Goal: Task Accomplishment & Management: Use online tool/utility

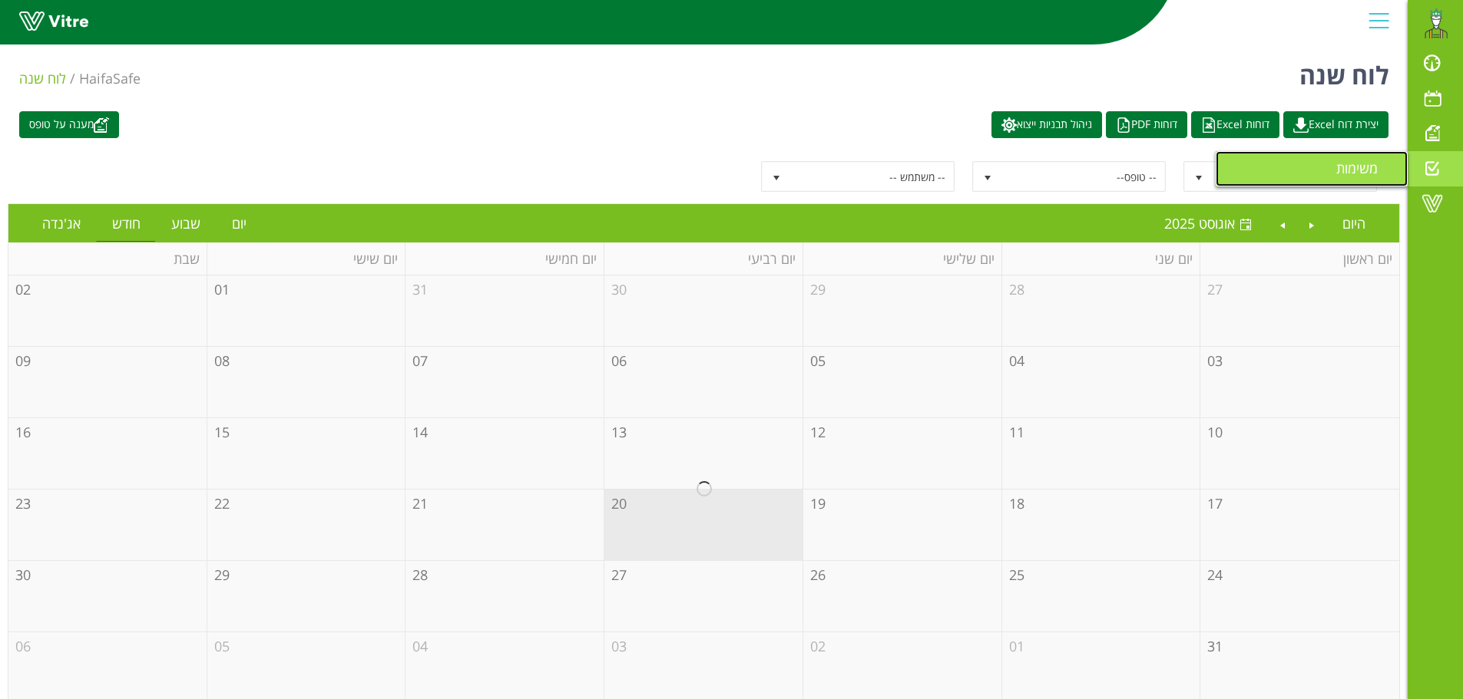
click at [1369, 167] on span "משימות" at bounding box center [1366, 168] width 60 height 18
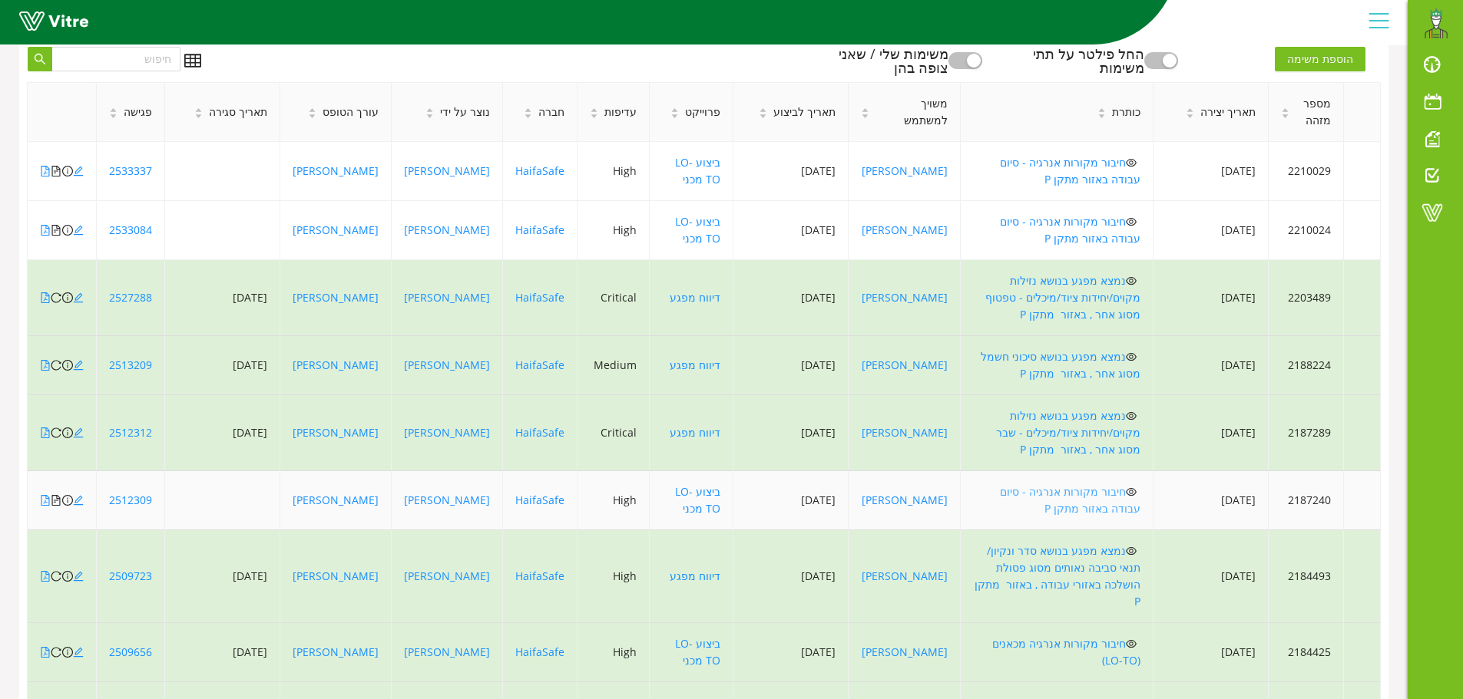
scroll to position [332, 0]
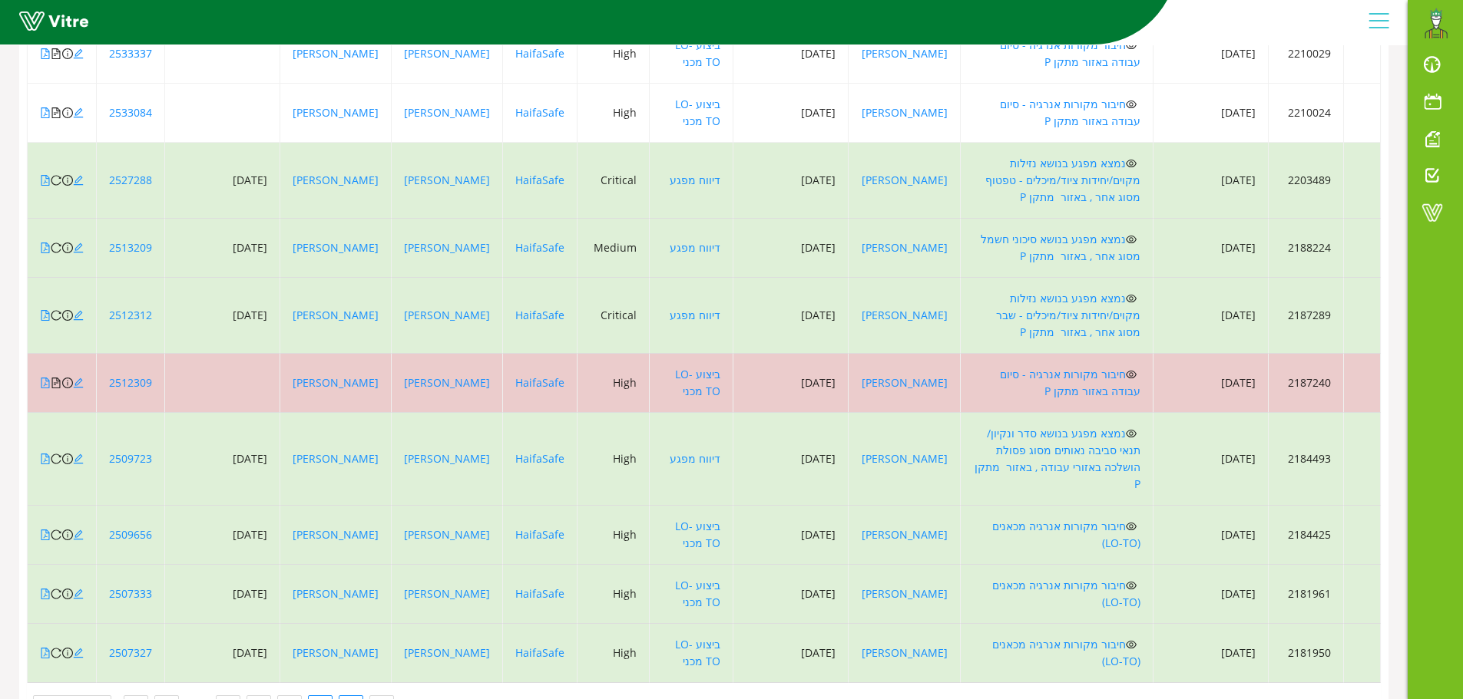
click at [310, 696] on link "2" at bounding box center [320, 707] width 23 height 23
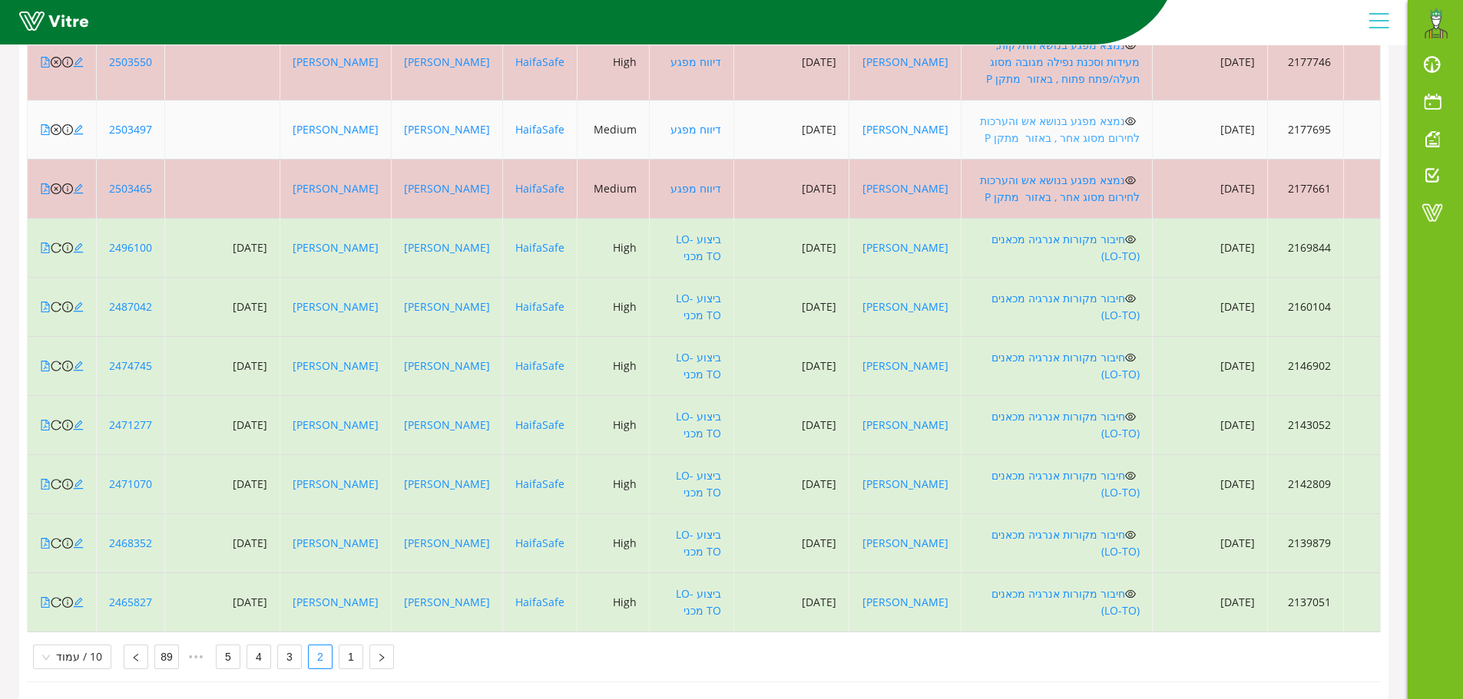
click at [1083, 114] on link "נמצא מפגע בנושא אש והערכות לחירום מסוג אחר , באזור מתקן P" at bounding box center [1060, 129] width 160 height 31
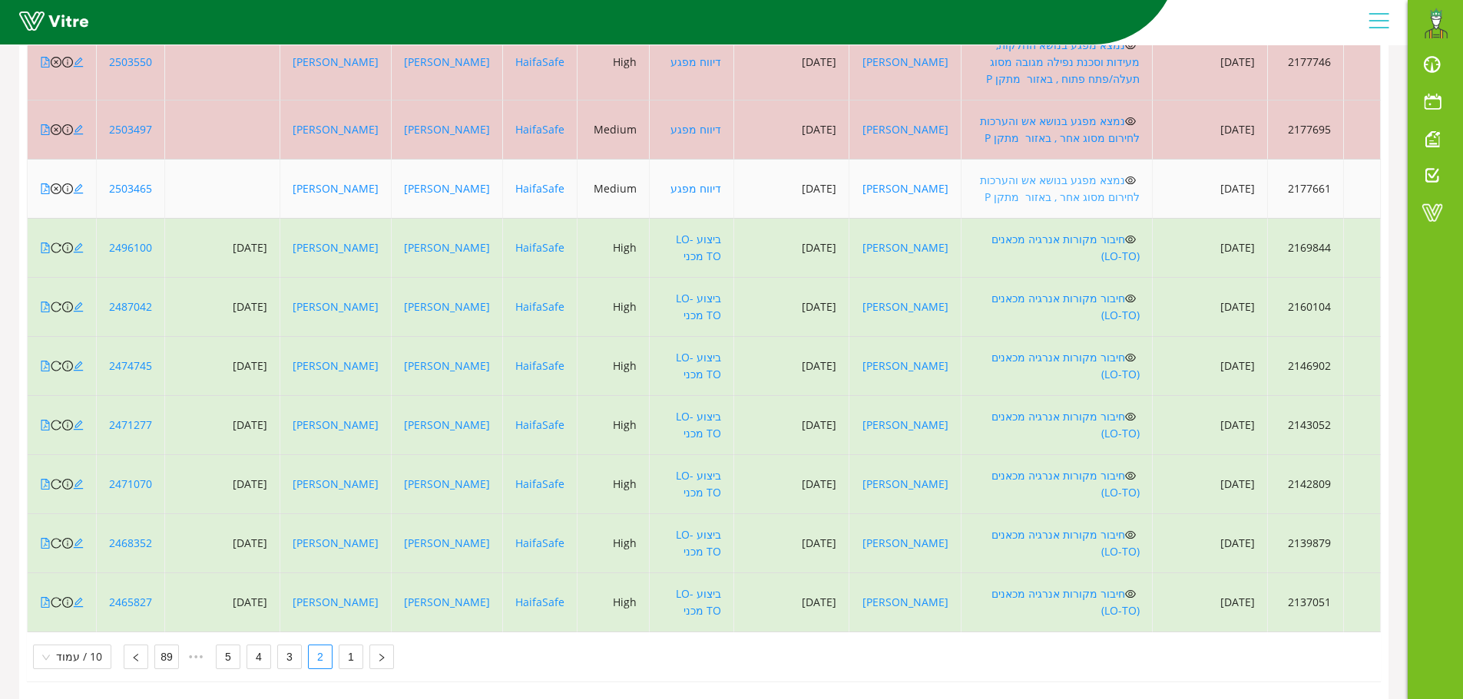
click at [1092, 173] on link "נמצא מפגע בנושא אש והערכות לחירום מסוג אחר , באזור מתקן P" at bounding box center [1060, 188] width 160 height 31
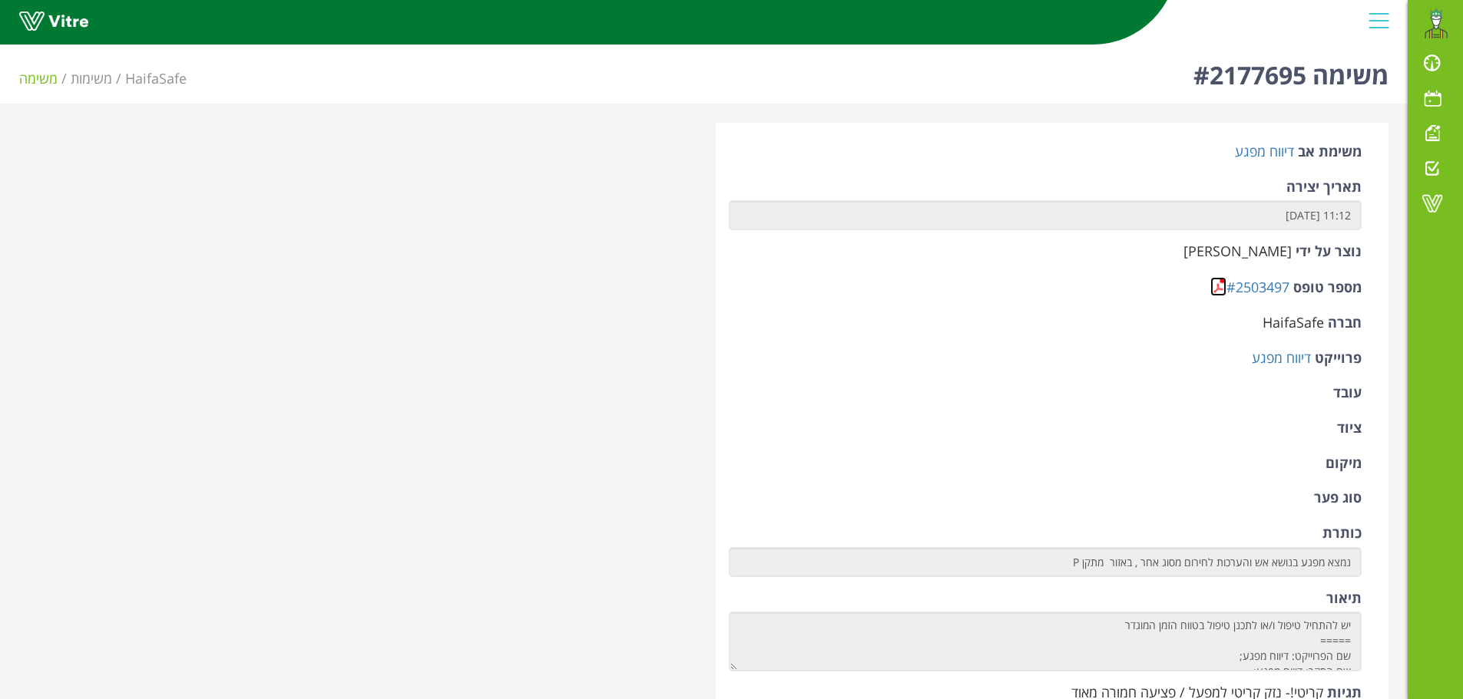
click at [1218, 286] on link at bounding box center [1218, 286] width 16 height 19
click at [1214, 286] on link at bounding box center [1218, 286] width 16 height 19
